Goal: Information Seeking & Learning: Check status

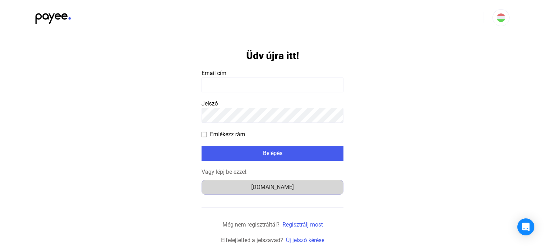
click at [264, 193] on button "Számlázz.hu" at bounding box center [272, 187] width 142 height 15
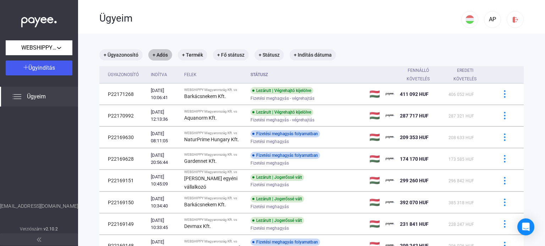
click at [165, 55] on mat-chip "+ Adós" at bounding box center [160, 54] width 24 height 11
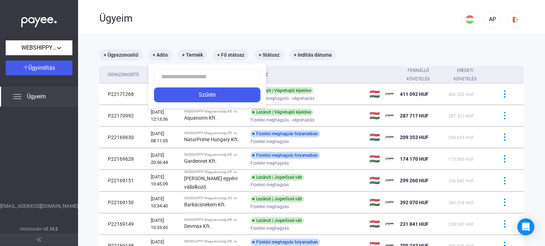
click at [178, 79] on input at bounding box center [207, 76] width 106 height 15
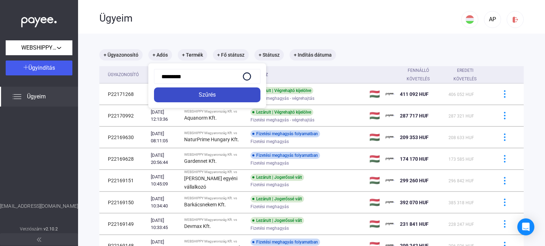
type input "*********"
click at [197, 94] on body "WEBSHIPPY Magyarország Kft. Ügyindítás Ügyeim [EMAIL_ADDRESS][DOMAIN_NAME] Verz…" at bounding box center [272, 123] width 545 height 246
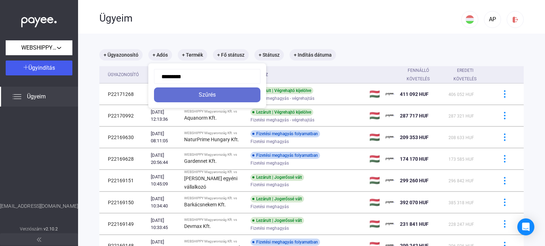
click at [210, 94] on div "Szűrés" at bounding box center [207, 95] width 102 height 9
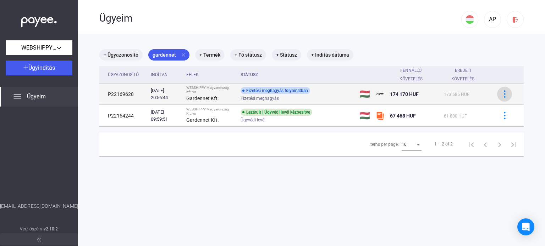
click at [501, 97] on img at bounding box center [504, 93] width 7 height 7
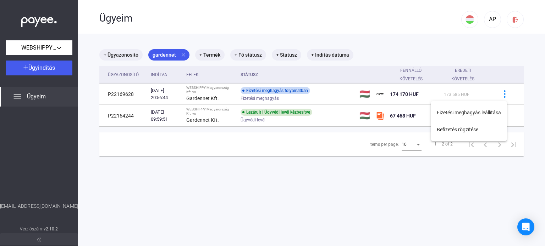
click at [433, 205] on div at bounding box center [272, 123] width 545 height 246
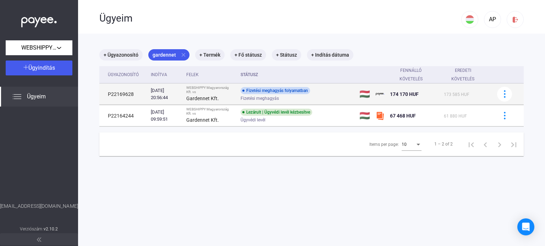
click at [127, 93] on td "P22169628" at bounding box center [123, 94] width 49 height 21
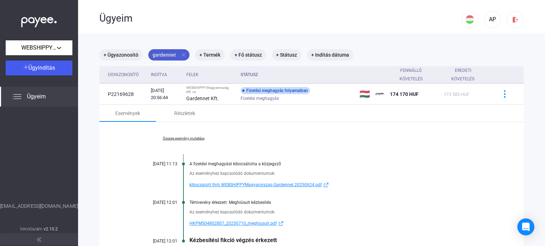
click at [181, 55] on mat-icon "close" at bounding box center [183, 55] width 6 height 6
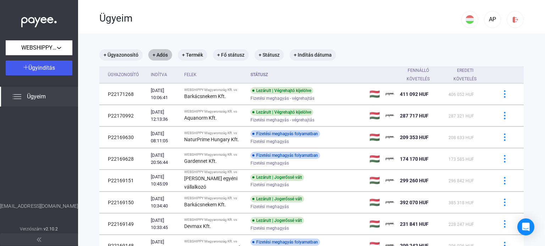
click at [159, 55] on mat-chip "+ Adós" at bounding box center [160, 54] width 24 height 11
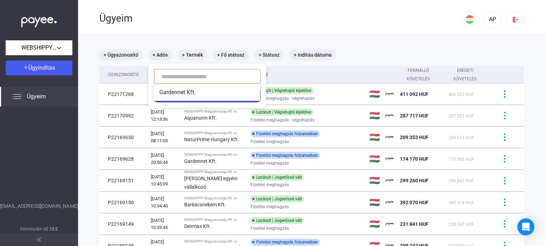
click at [178, 78] on input at bounding box center [207, 76] width 106 height 15
click at [191, 92] on span "NaturPrime Hungary Kft." at bounding box center [206, 92] width 95 height 9
type input "**********"
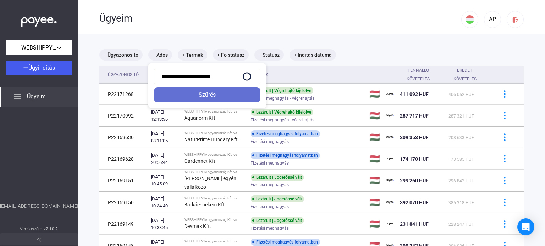
click at [211, 96] on div "Szűrés" at bounding box center [207, 95] width 102 height 9
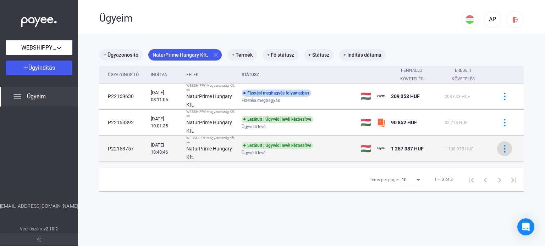
click at [501, 151] on img at bounding box center [504, 148] width 7 height 7
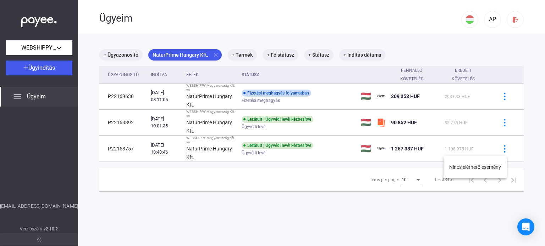
click at [499, 125] on div at bounding box center [272, 123] width 545 height 246
click at [501, 125] on img at bounding box center [504, 122] width 7 height 7
click at [498, 99] on div at bounding box center [272, 123] width 545 height 246
click at [501, 99] on img at bounding box center [504, 96] width 7 height 7
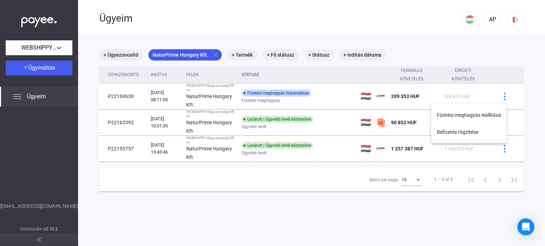
click at [279, 205] on div at bounding box center [272, 123] width 545 height 246
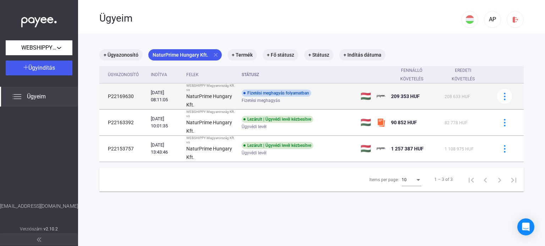
click at [122, 96] on td "P22169630" at bounding box center [123, 97] width 49 height 26
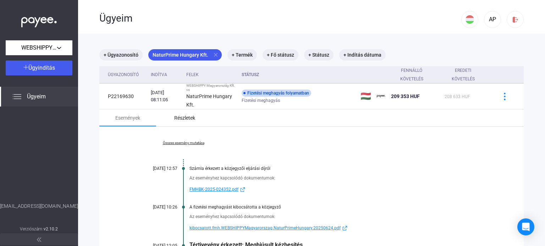
click at [188, 119] on div "Részletek" at bounding box center [184, 118] width 21 height 9
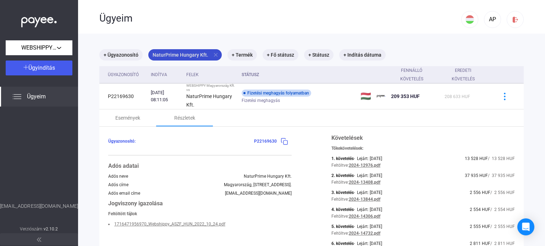
click at [216, 56] on mat-icon "close" at bounding box center [215, 55] width 6 height 6
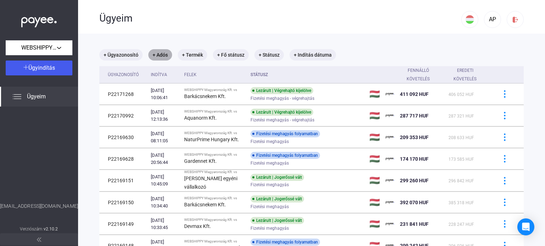
click at [158, 56] on mat-chip "+ Adós" at bounding box center [160, 54] width 24 height 11
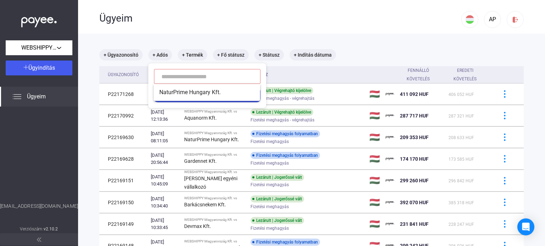
click at [182, 79] on input at bounding box center [207, 76] width 106 height 15
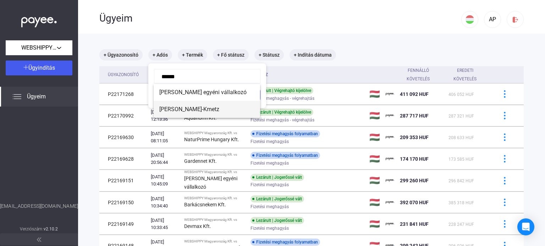
click at [184, 108] on span "[PERSON_NAME]-Kmetz" at bounding box center [206, 109] width 95 height 9
type input "**********"
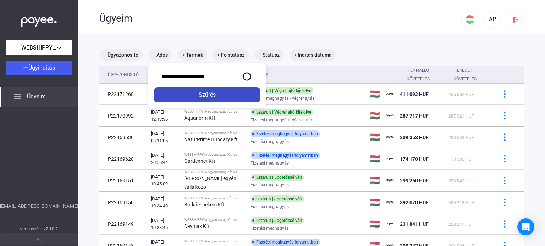
click at [210, 94] on div "Szűrés" at bounding box center [207, 95] width 102 height 9
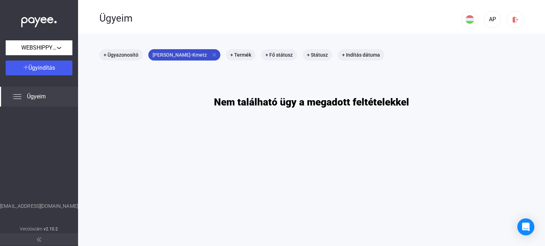
click at [211, 54] on mat-icon "close" at bounding box center [214, 55] width 6 height 6
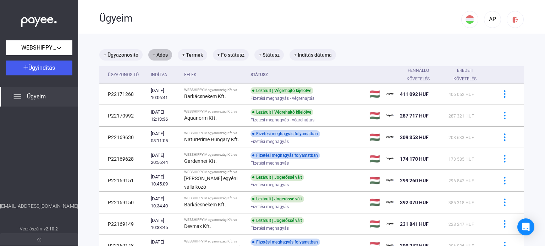
click at [163, 56] on mat-chip "+ Adós" at bounding box center [160, 54] width 24 height 11
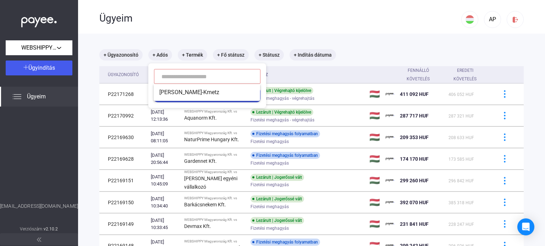
click at [172, 77] on input at bounding box center [207, 76] width 106 height 15
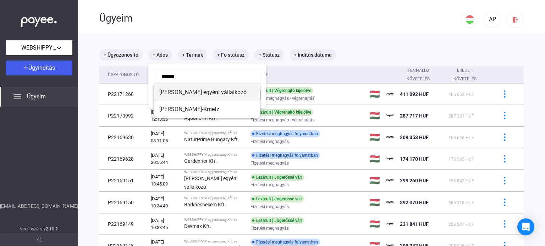
click at [195, 94] on span "[PERSON_NAME] egyéni vállalkozó" at bounding box center [206, 92] width 95 height 9
type input "**********"
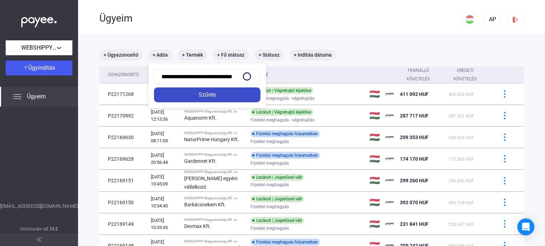
click at [205, 96] on div "Szűrés" at bounding box center [207, 95] width 102 height 9
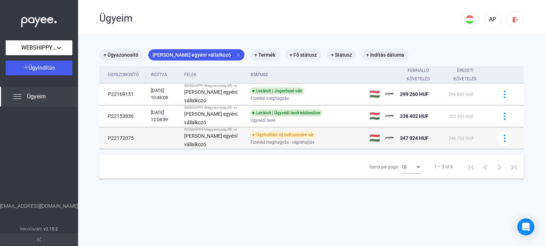
drag, startPoint x: 107, startPoint y: 150, endPoint x: 133, endPoint y: 153, distance: 26.7
click at [133, 149] on td "P22172075" at bounding box center [123, 139] width 49 height 22
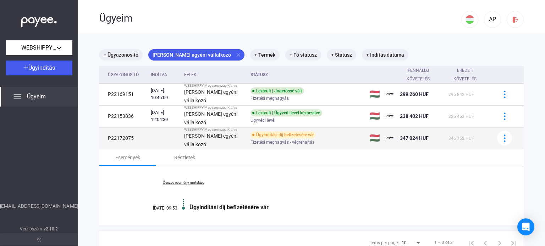
copy td "P22172075"
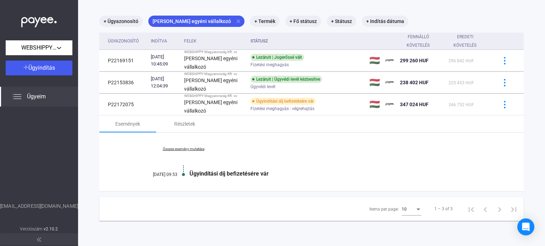
scroll to position [41, 0]
click at [187, 128] on div "Részletek" at bounding box center [184, 124] width 21 height 9
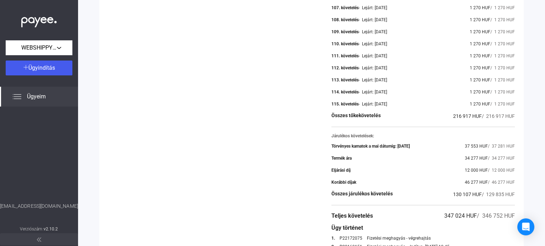
scroll to position [1541, 0]
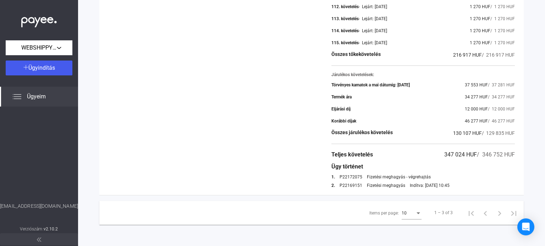
drag, startPoint x: 336, startPoint y: 188, endPoint x: 357, endPoint y: 190, distance: 21.7
copy link "P22169151"
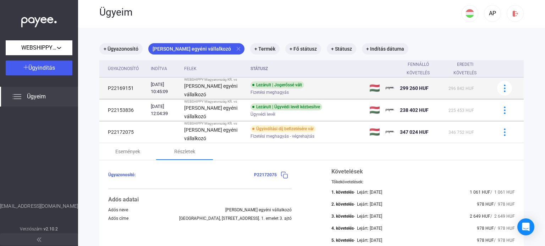
scroll to position [0, 0]
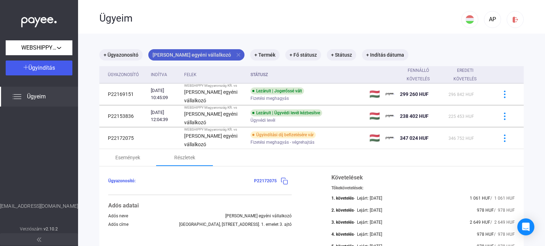
click at [235, 57] on mat-icon "close" at bounding box center [238, 55] width 6 height 6
